Goal: Book appointment/travel/reservation

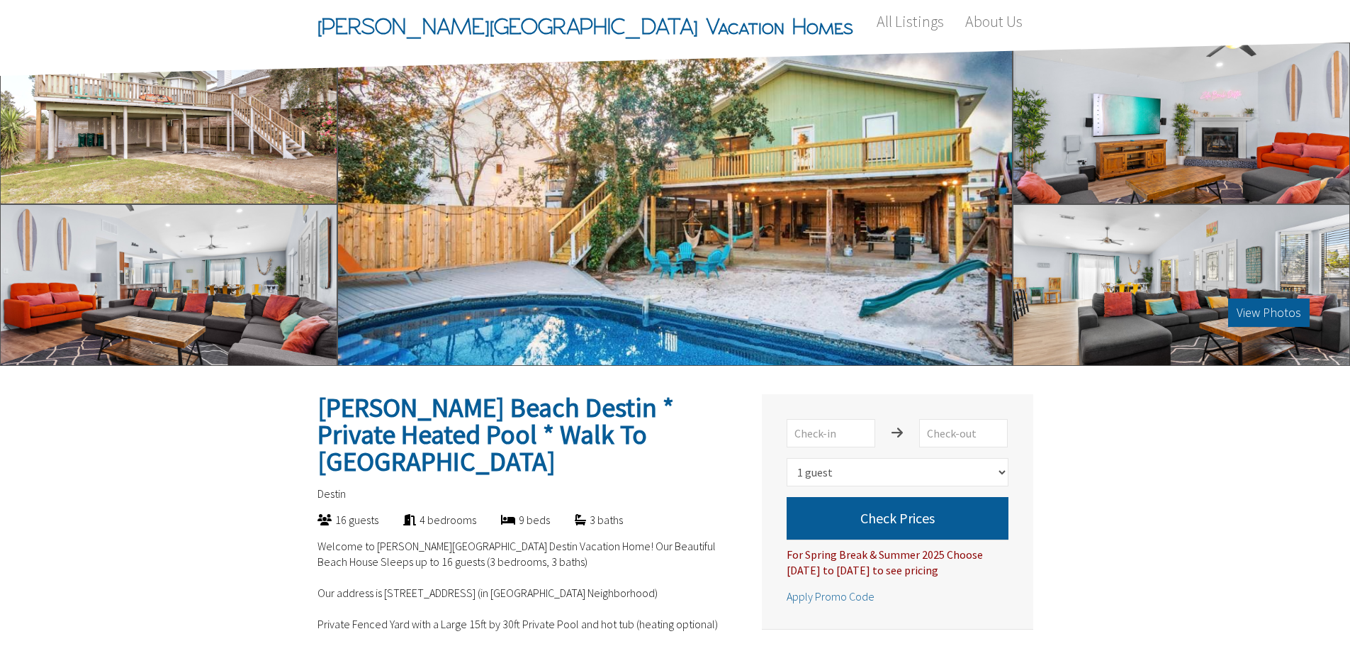
scroll to position [213, 0]
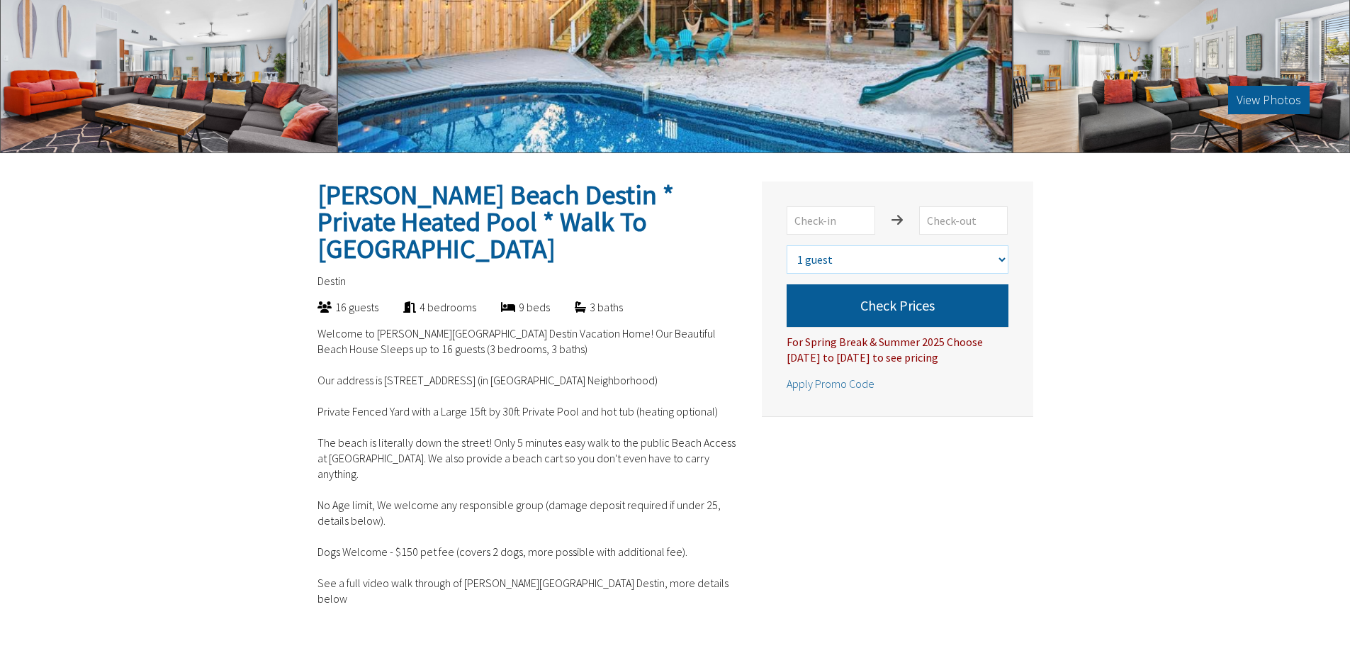
drag, startPoint x: 1001, startPoint y: 257, endPoint x: 921, endPoint y: 268, distance: 80.9
click at [1001, 257] on select "Select number of guests 1 guest 2 guests 3 guests 4 guests 5 guests 6 guests 7 …" at bounding box center [898, 259] width 222 height 28
select select "14"
click at [787, 245] on select "Select number of guests 1 guest 2 guests 3 guests 4 guests 5 guests 6 guests 7 …" at bounding box center [898, 259] width 222 height 28
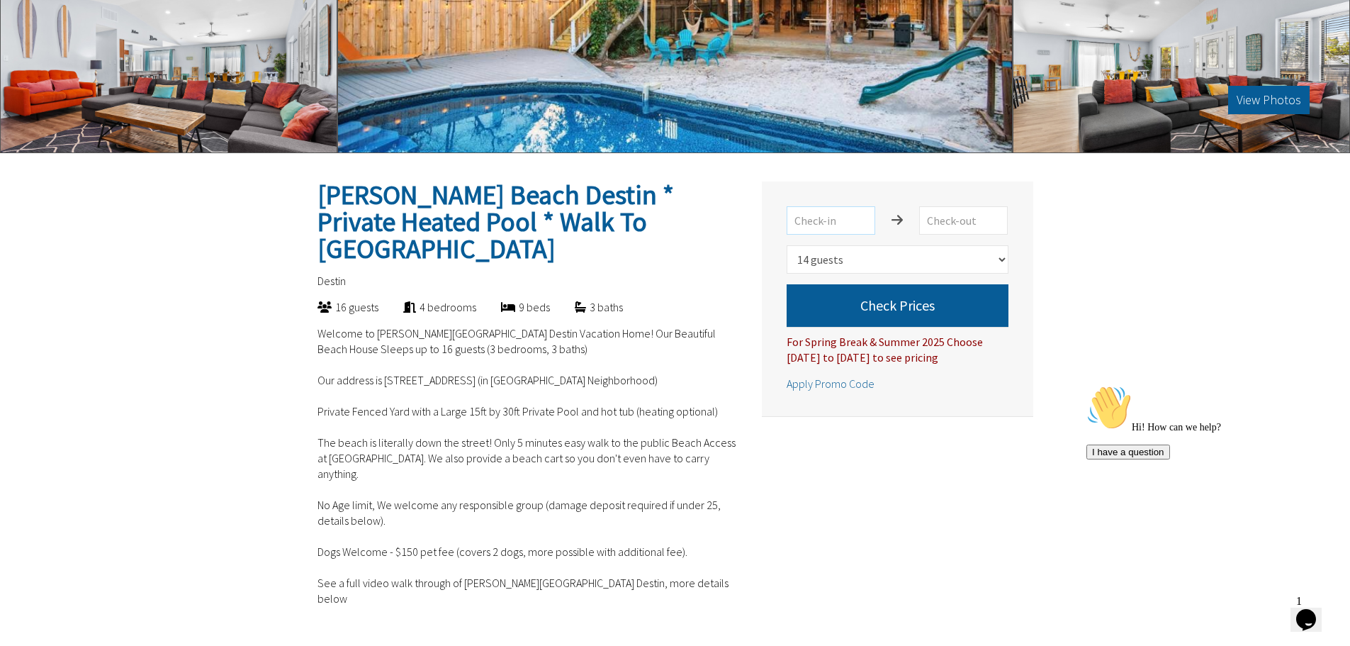
click at [834, 217] on input "text" at bounding box center [831, 220] width 89 height 28
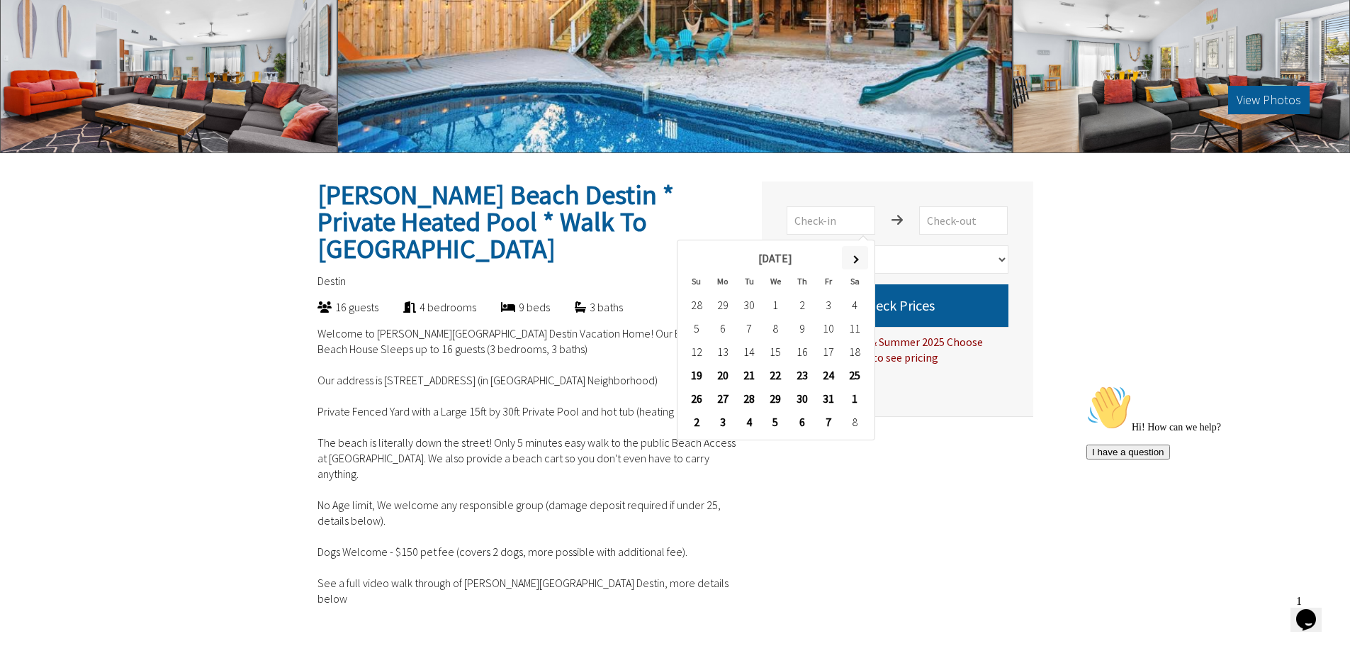
click at [858, 263] on th at bounding box center [855, 257] width 26 height 23
type input "11/22/2025"
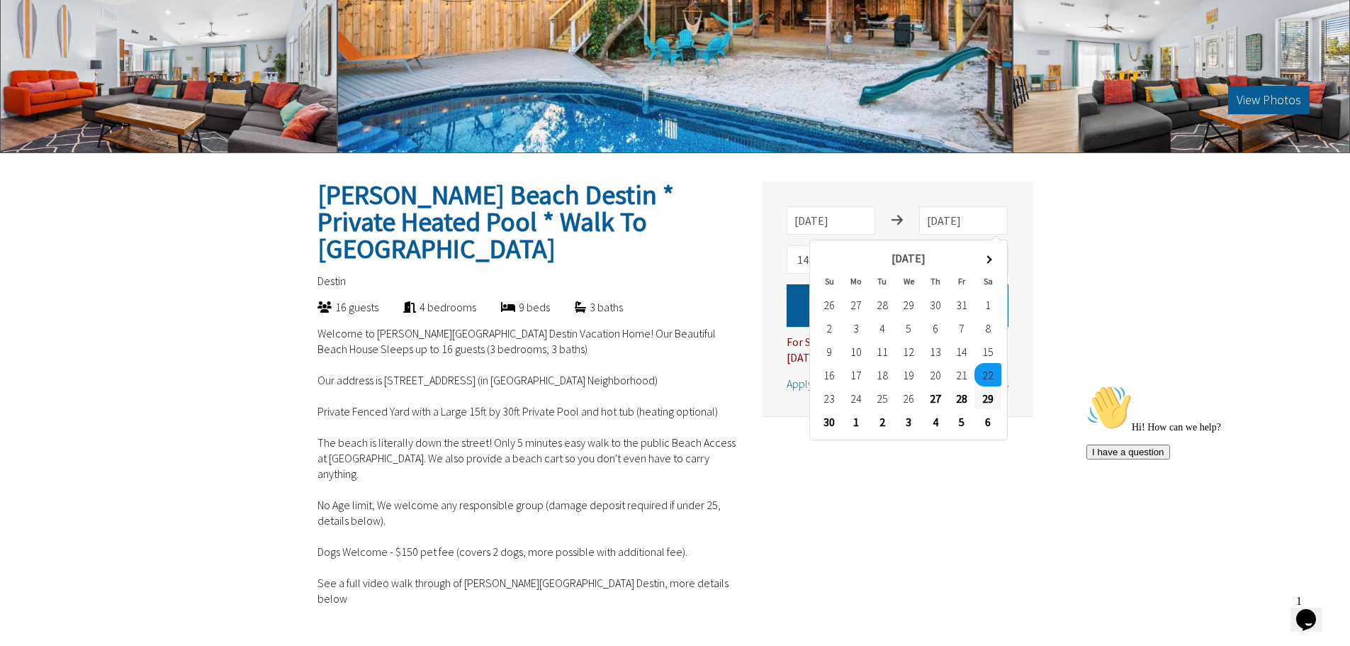
type input "11/29/2025"
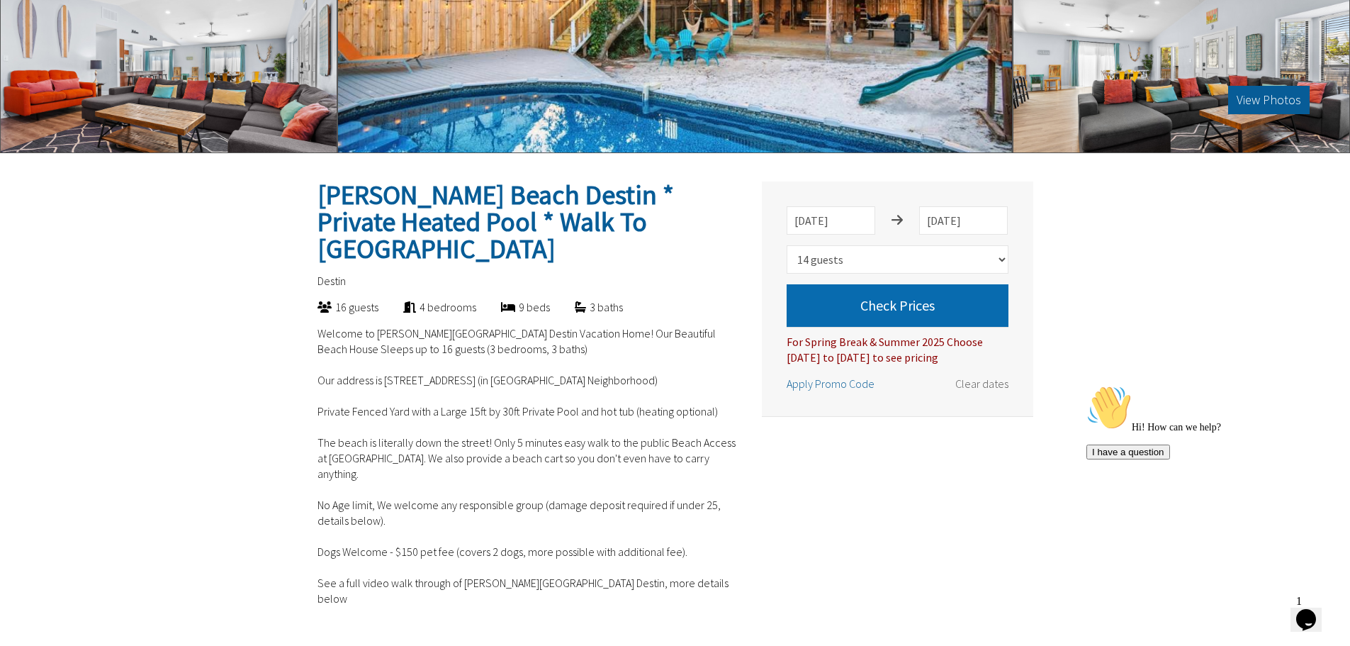
click at [886, 300] on button "Check Prices" at bounding box center [898, 305] width 222 height 43
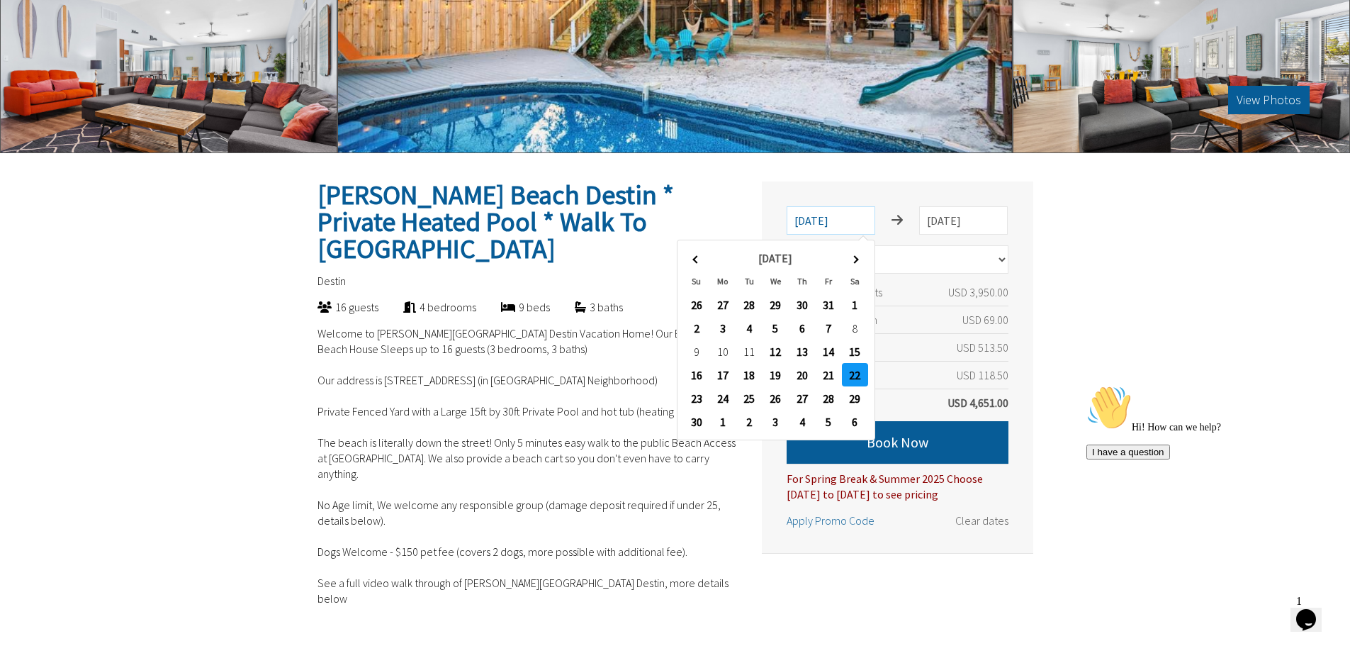
click at [865, 211] on input "11/22/2025" at bounding box center [831, 220] width 89 height 28
type input "11/23/2025"
type input "11/28/2025"
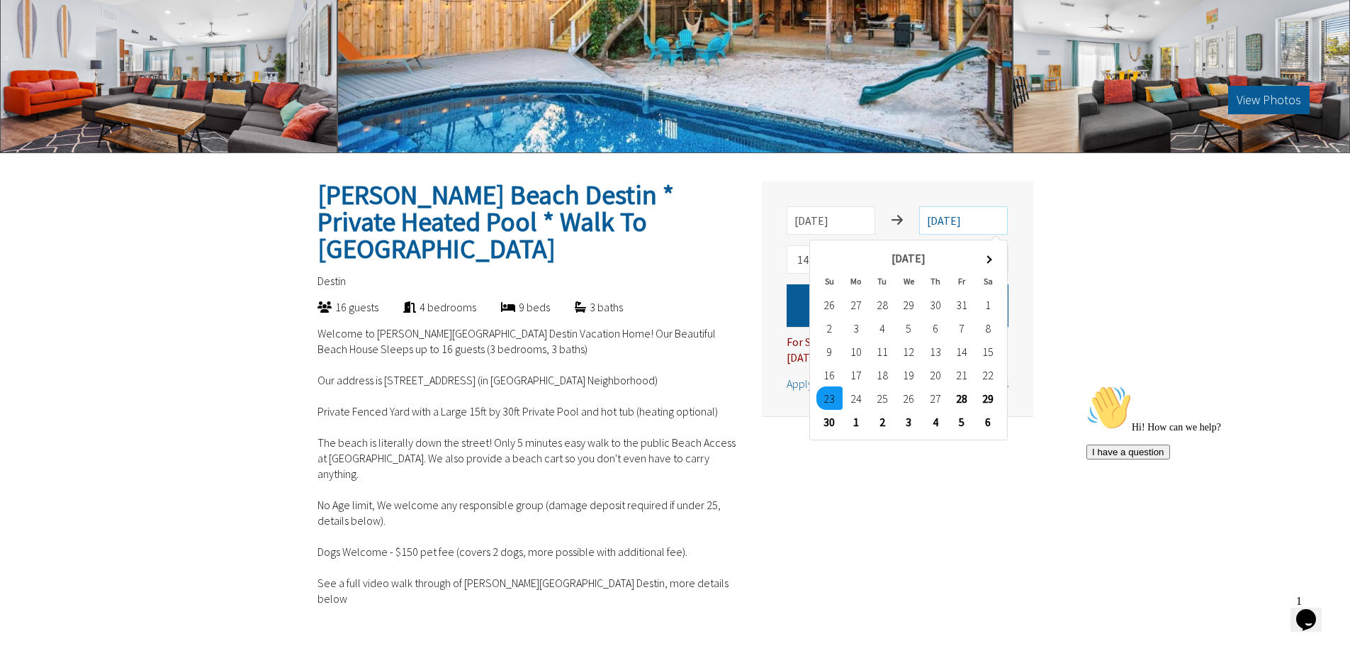
click at [972, 225] on input "11/28/2025" at bounding box center [963, 220] width 89 height 28
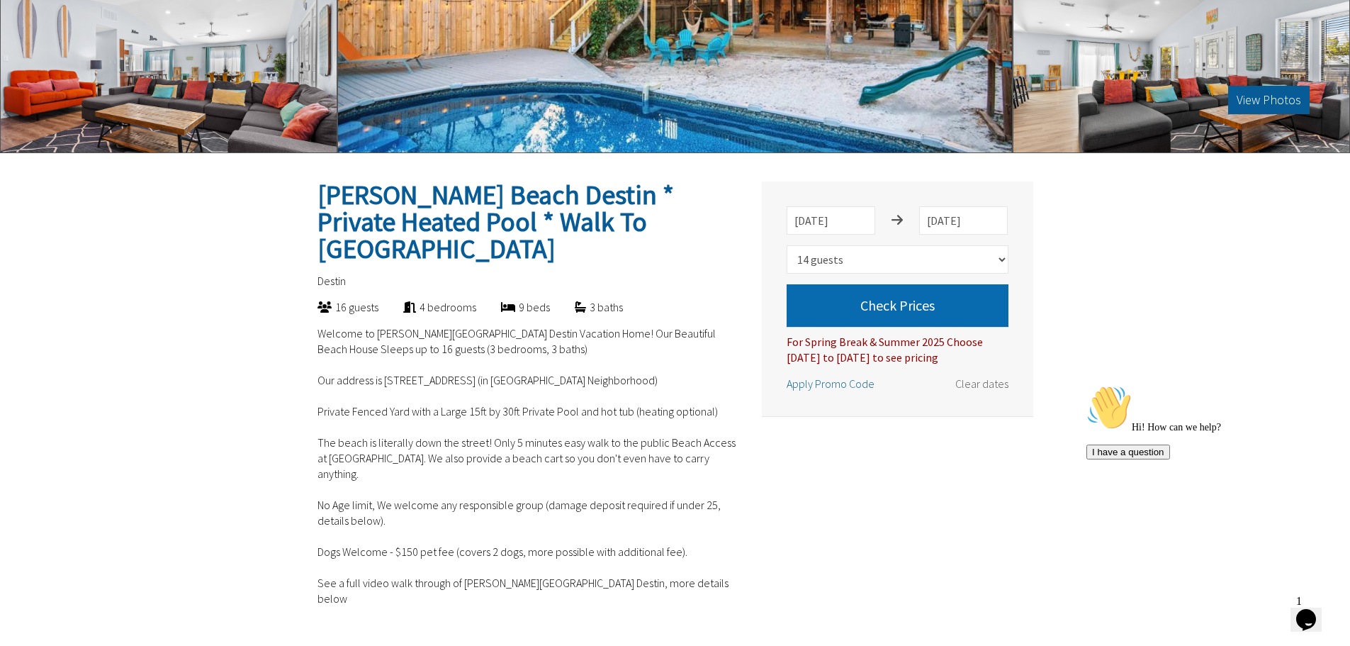
click at [874, 305] on button "Check Prices" at bounding box center [898, 305] width 222 height 43
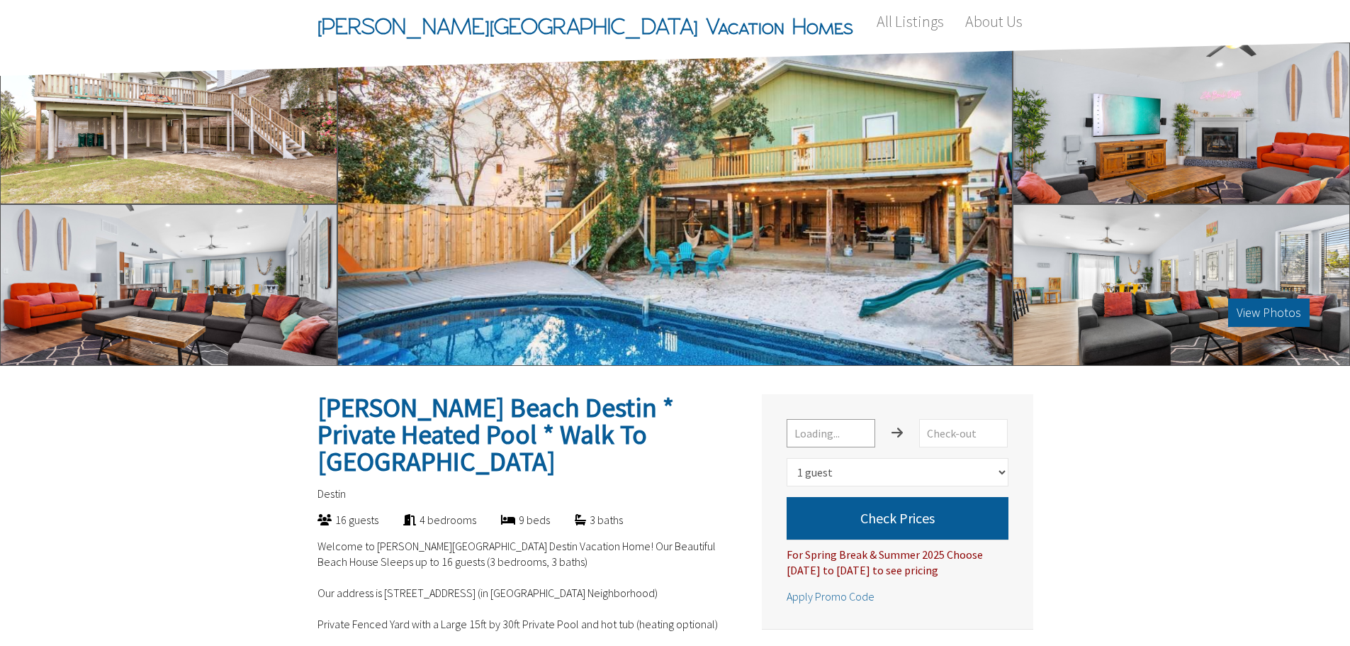
select select "1"
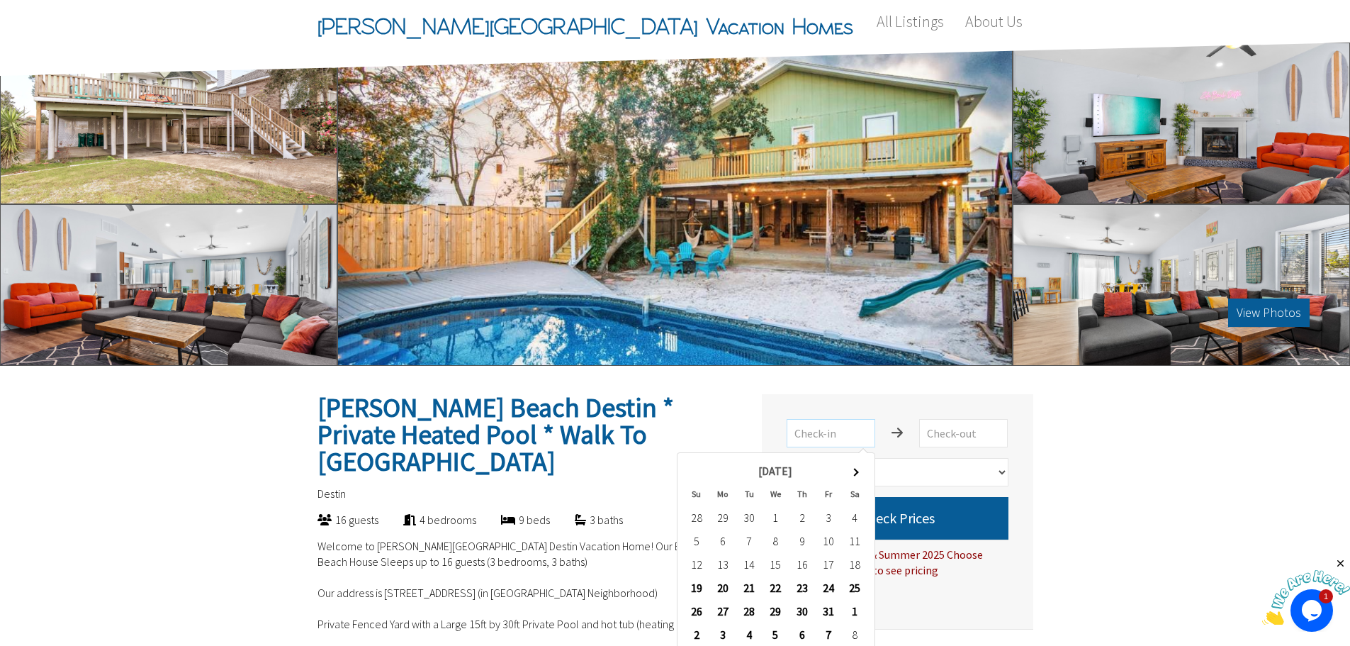
click at [824, 429] on input "text" at bounding box center [831, 433] width 89 height 28
click at [860, 473] on th at bounding box center [855, 470] width 26 height 23
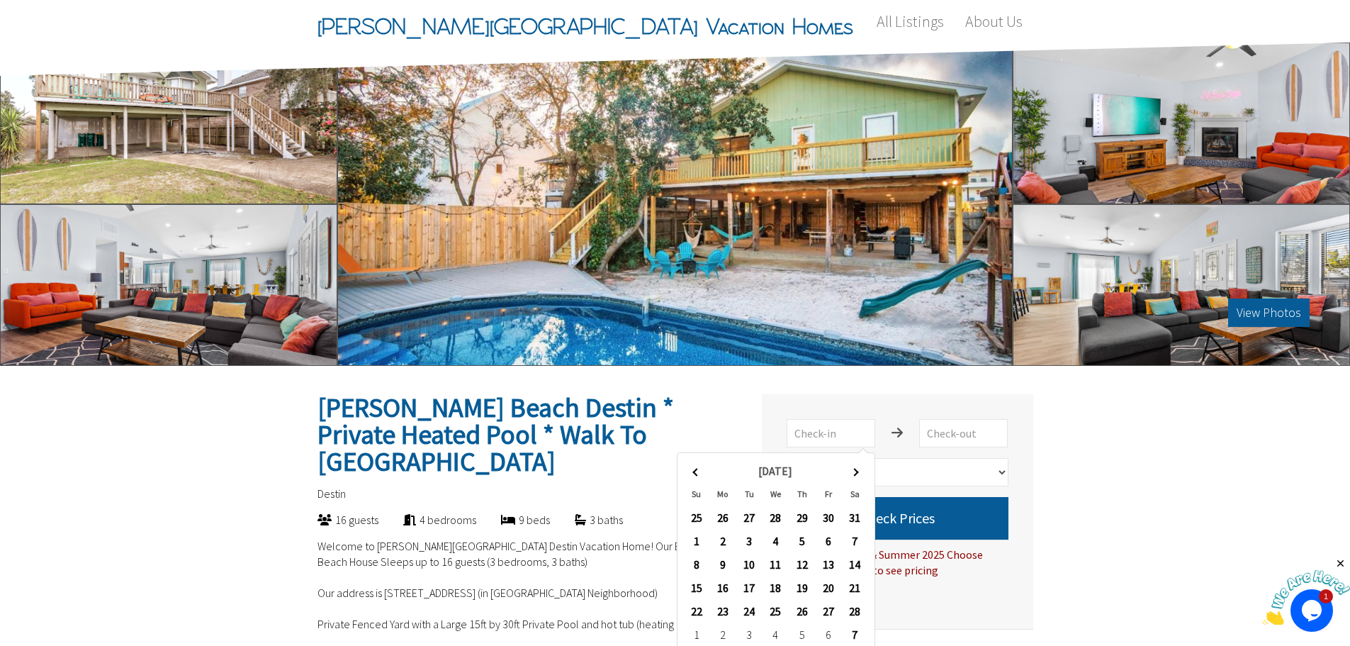
click at [860, 473] on th at bounding box center [855, 470] width 26 height 23
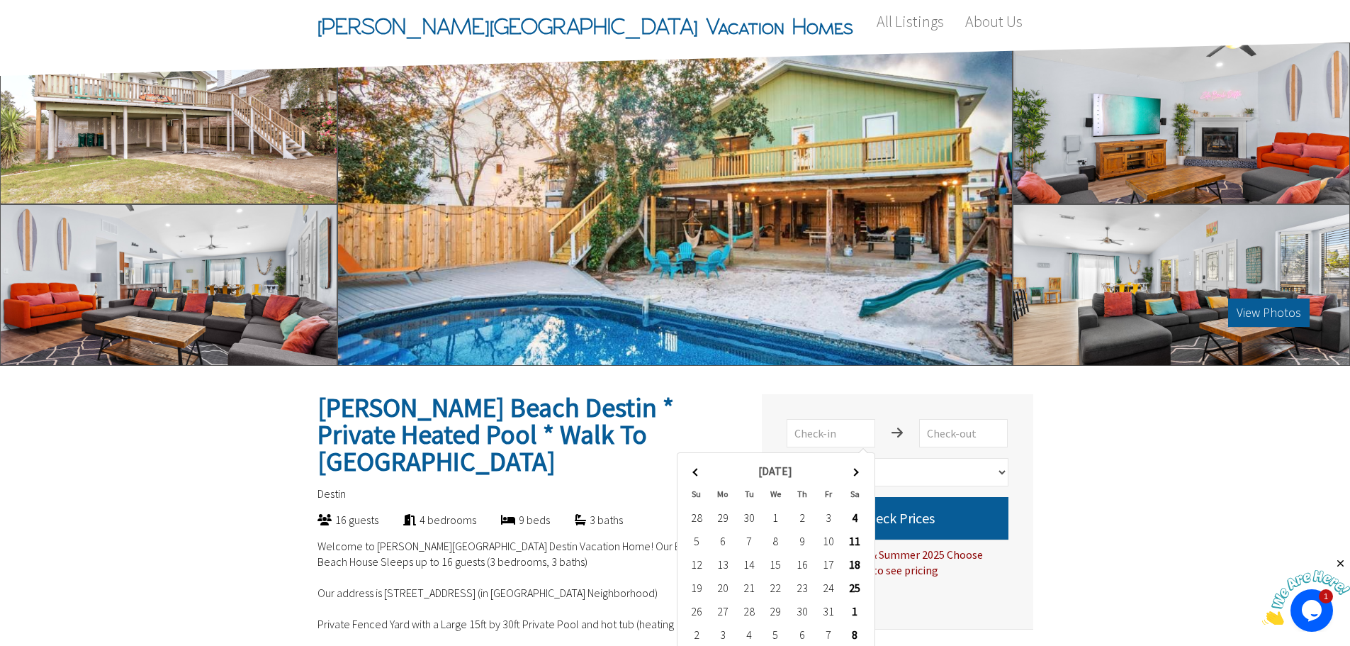
click at [860, 473] on th at bounding box center [855, 470] width 26 height 23
